Goal: Find specific page/section: Find specific page/section

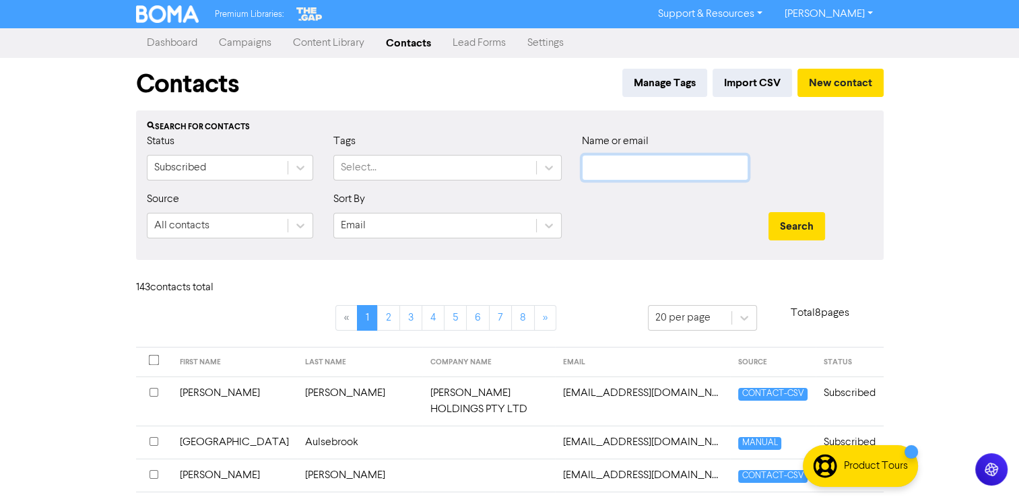
click at [640, 168] on input "text" at bounding box center [665, 168] width 166 height 26
type input "[PERSON_NAME]"
click at [768, 212] on button "Search" at bounding box center [796, 226] width 57 height 28
click at [774, 231] on button "Search" at bounding box center [796, 226] width 57 height 28
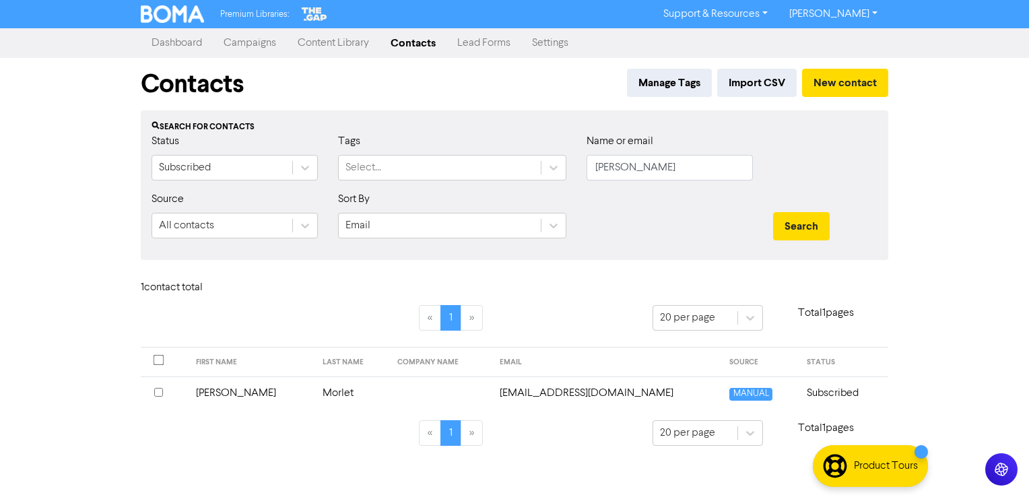
click at [259, 38] on link "Campaigns" at bounding box center [250, 43] width 74 height 27
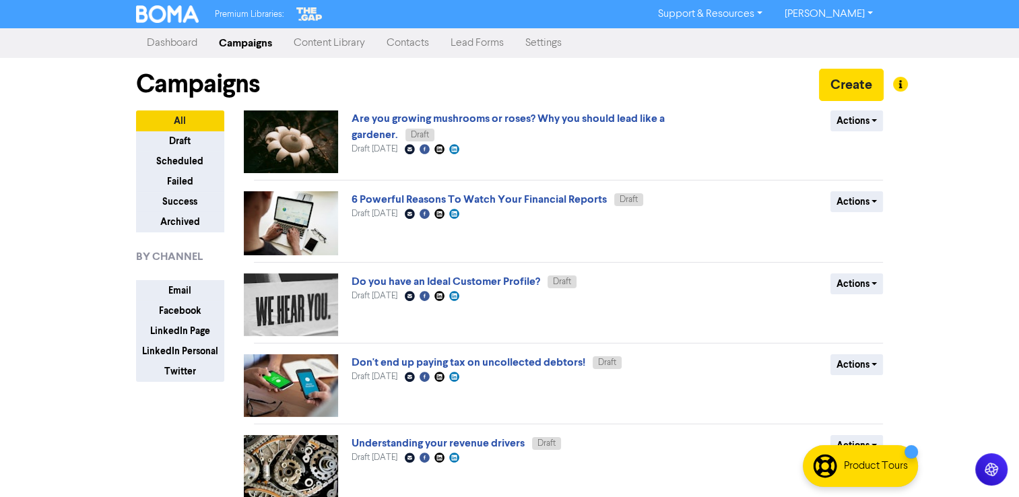
click at [186, 133] on button "Draft" at bounding box center [180, 141] width 88 height 21
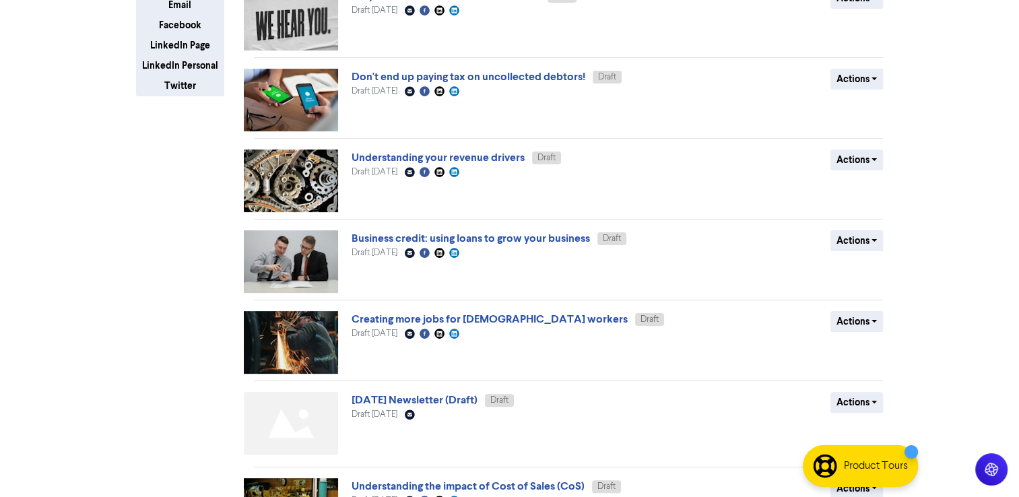
scroll to position [465, 0]
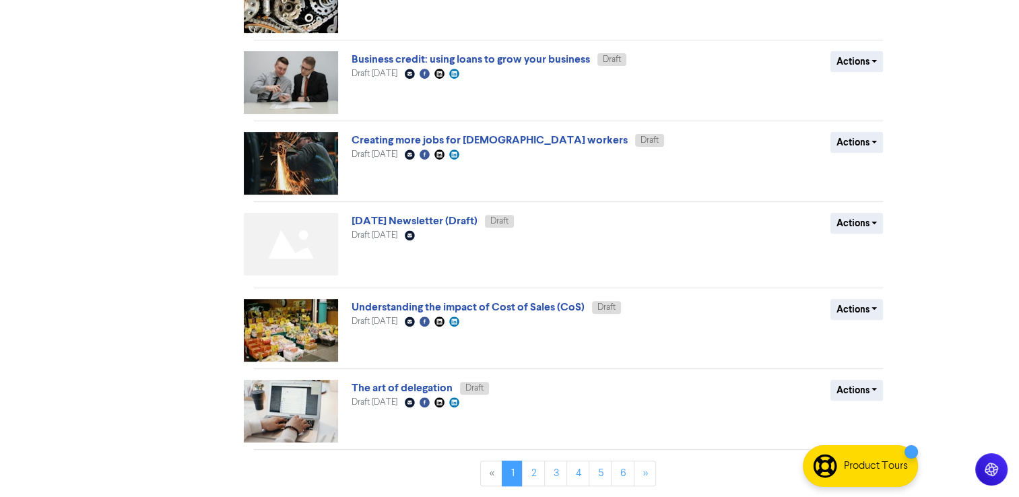
click at [312, 232] on img at bounding box center [291, 244] width 94 height 63
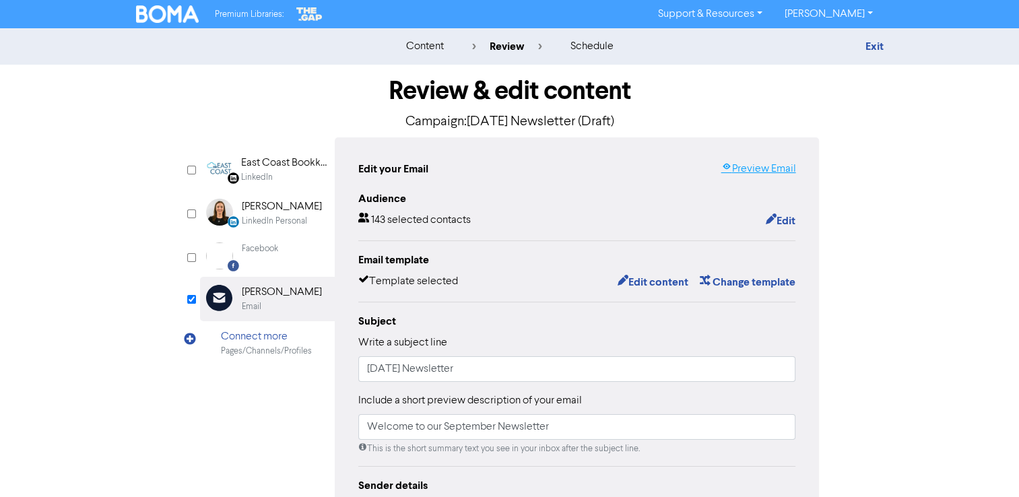
click at [742, 174] on link "Preview Email" at bounding box center [758, 169] width 75 height 16
